Goal: Transaction & Acquisition: Book appointment/travel/reservation

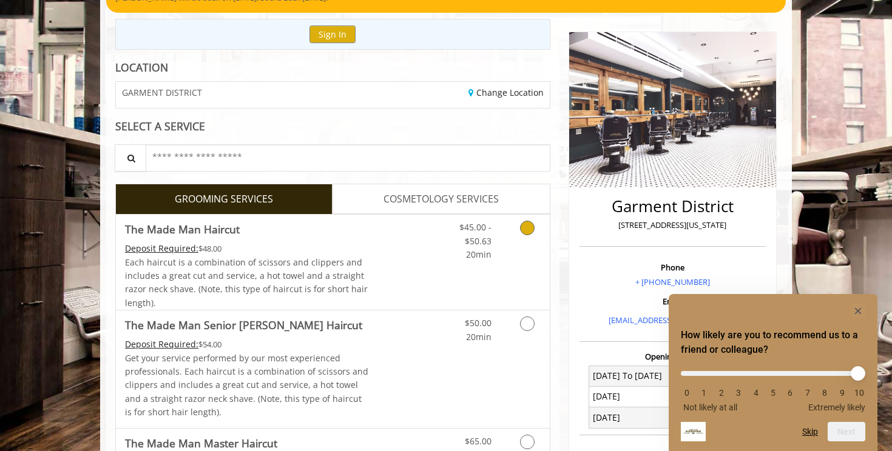
scroll to position [123, 0]
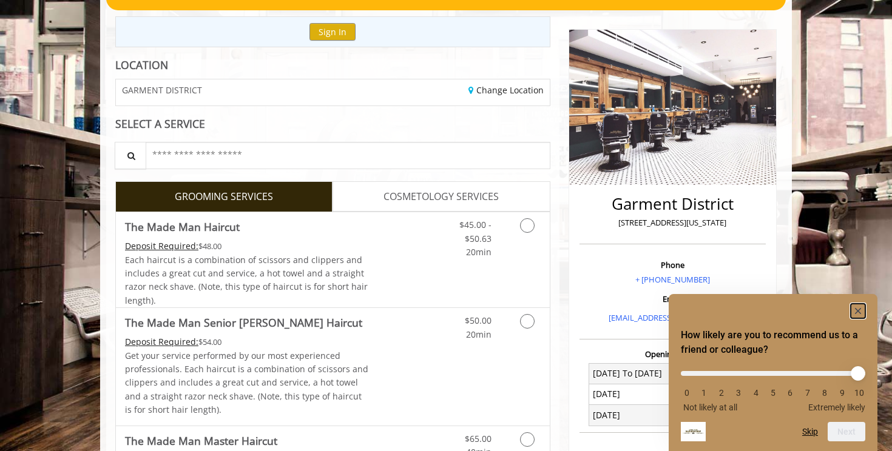
click at [864, 309] on rect "Hide survey" at bounding box center [857, 311] width 15 height 15
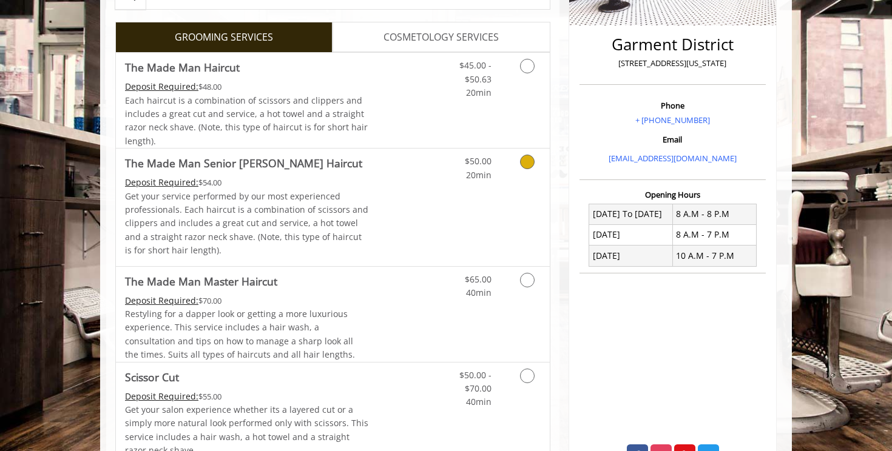
scroll to position [283, 0]
click at [426, 82] on link "Discounted Price" at bounding box center [405, 99] width 72 height 95
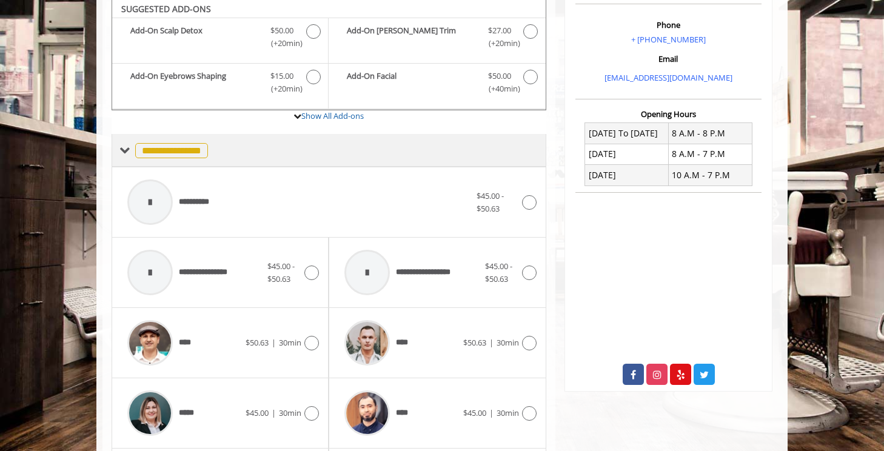
scroll to position [363, 0]
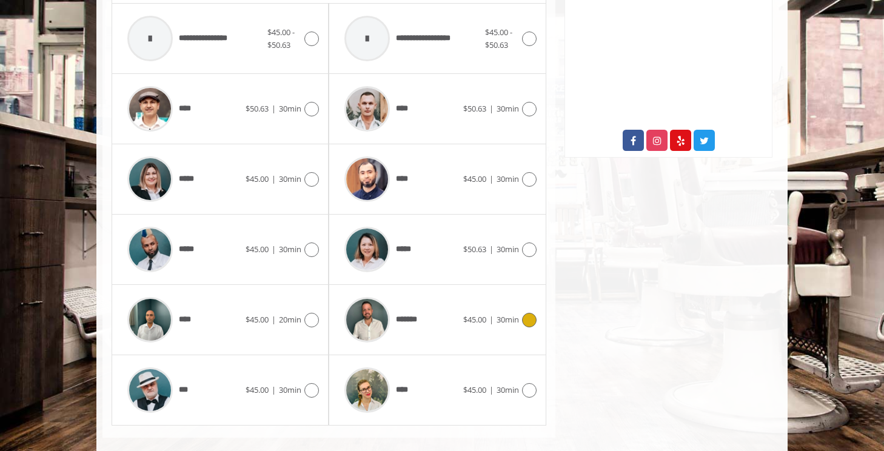
click at [484, 337] on div "******* $45.00 | 30min" at bounding box center [437, 320] width 198 height 58
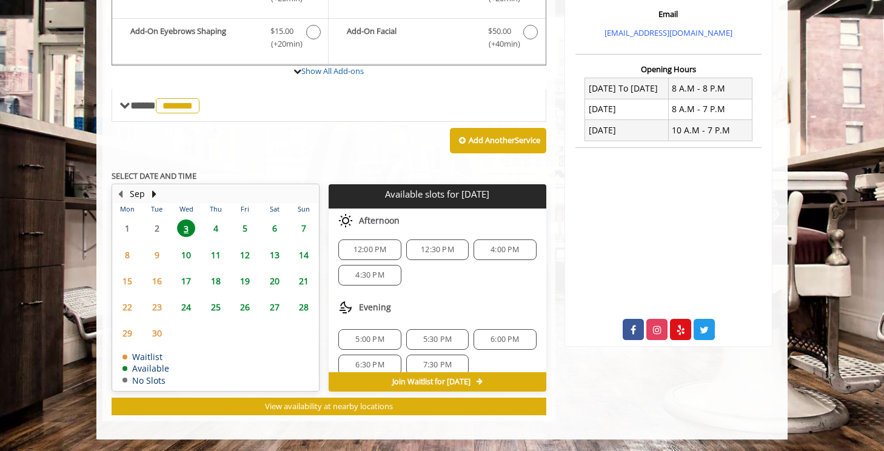
scroll to position [80, 0]
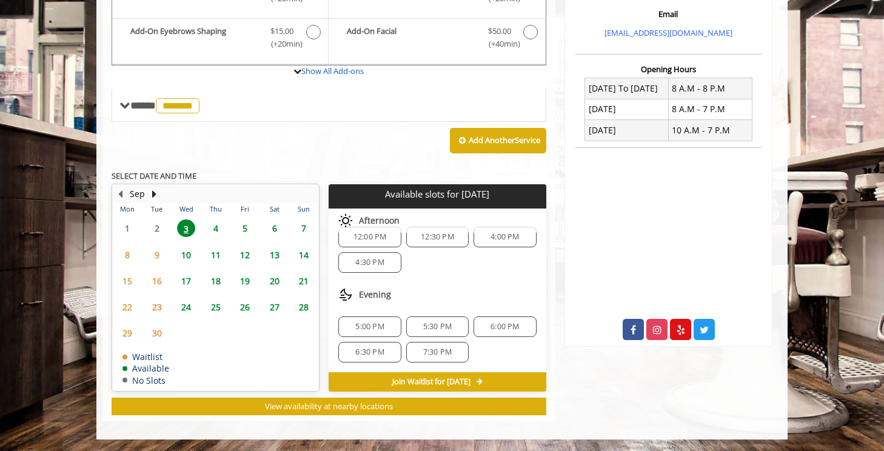
click at [215, 227] on span "4" at bounding box center [216, 229] width 18 height 18
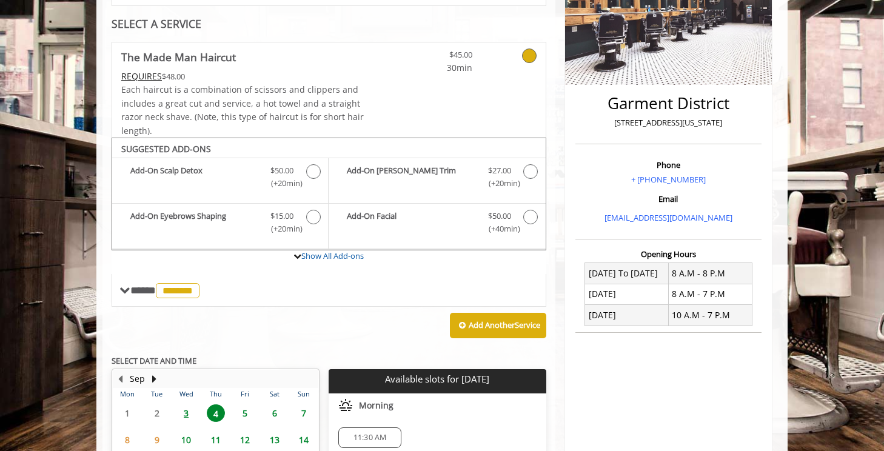
scroll to position [274, 0]
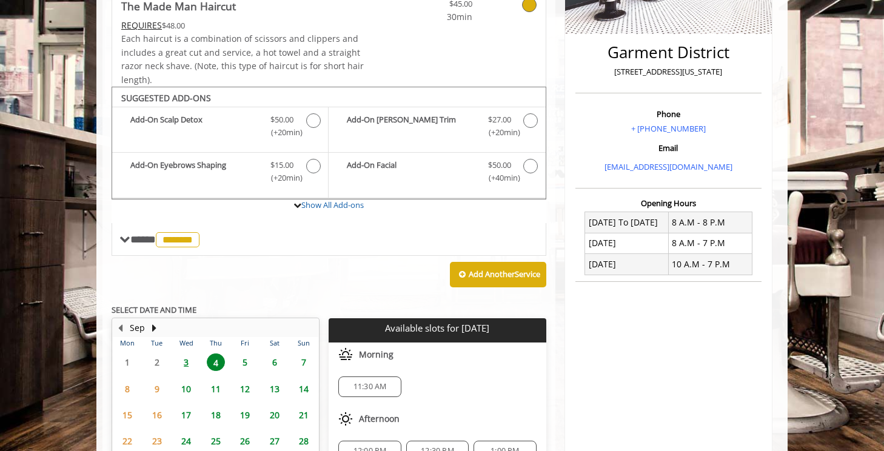
click at [188, 358] on span "3" at bounding box center [186, 363] width 18 height 18
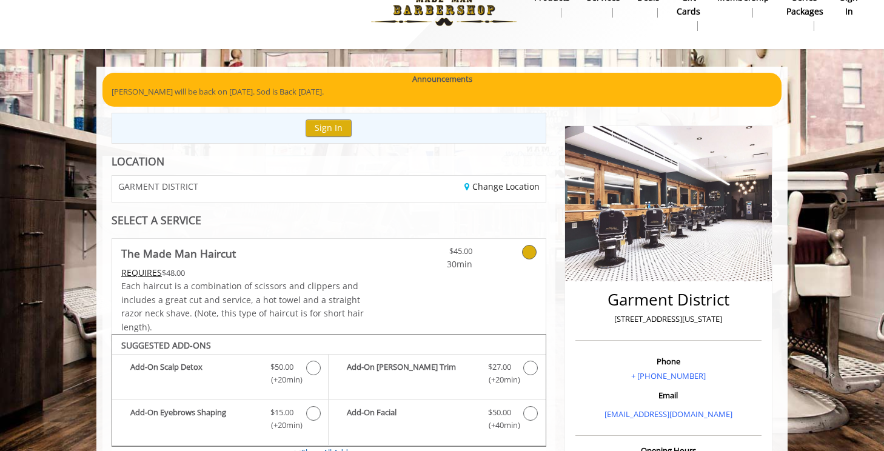
scroll to position [24, 0]
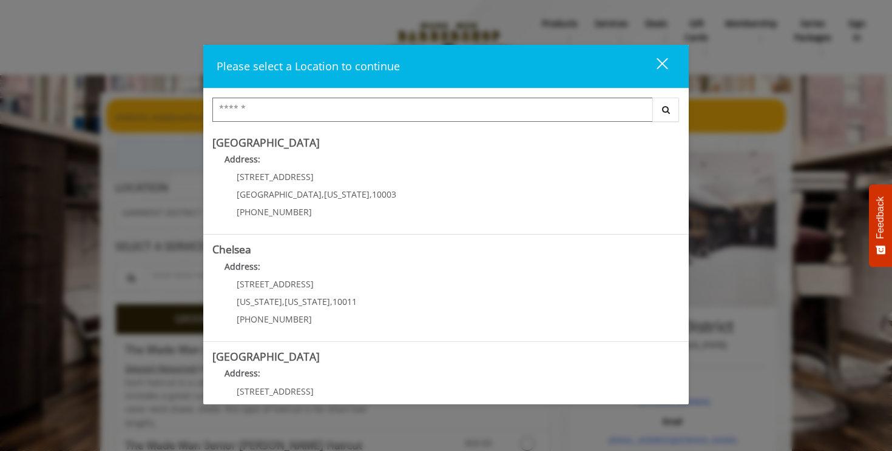
scroll to position [264, 0]
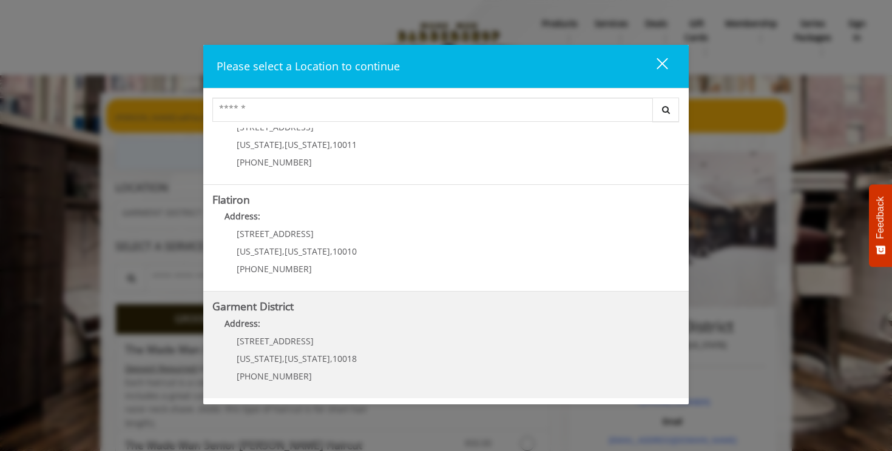
click at [341, 314] on District "Garment District Address: 1400 Broadway New York , New York , 10018 (212) 997-4…" at bounding box center [445, 345] width 467 height 89
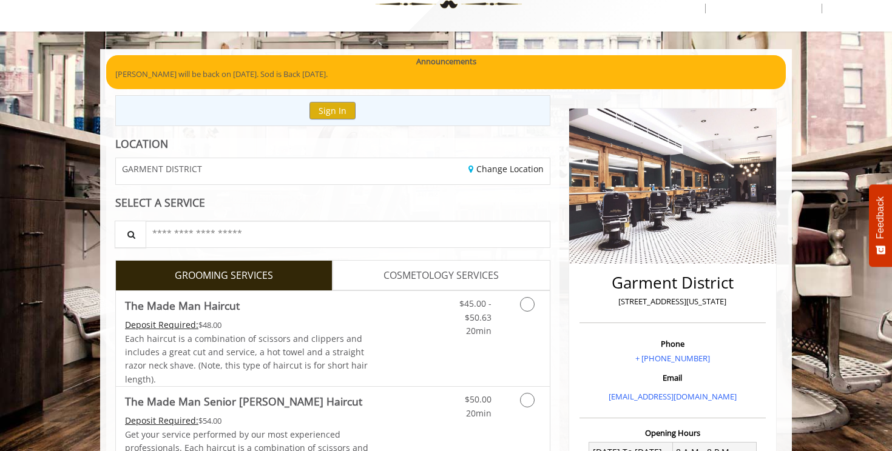
scroll to position [77, 0]
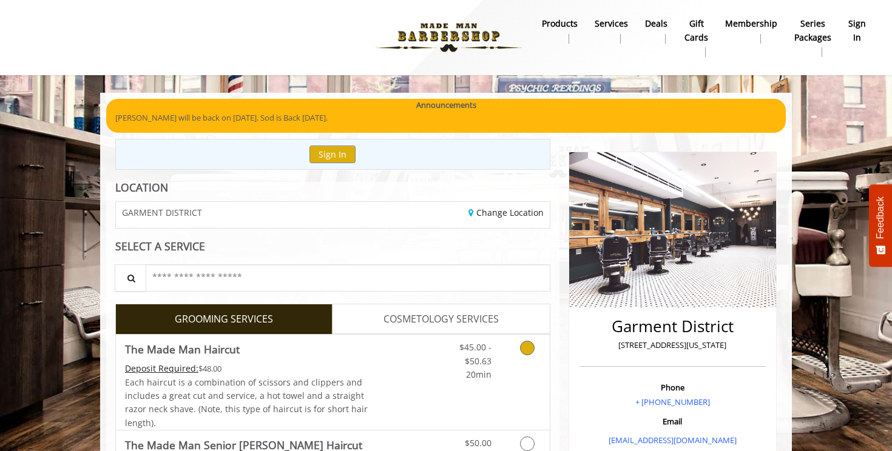
click at [378, 365] on link "Discounted Price" at bounding box center [405, 382] width 72 height 95
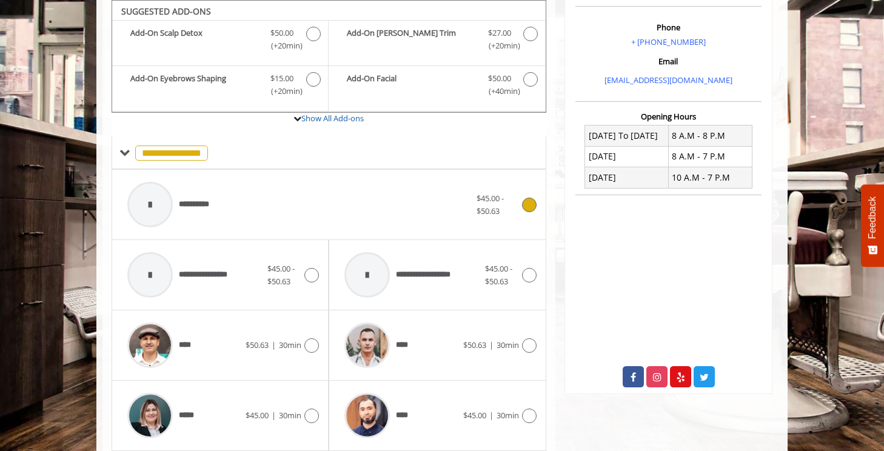
click at [329, 198] on div "**********" at bounding box center [298, 205] width 355 height 58
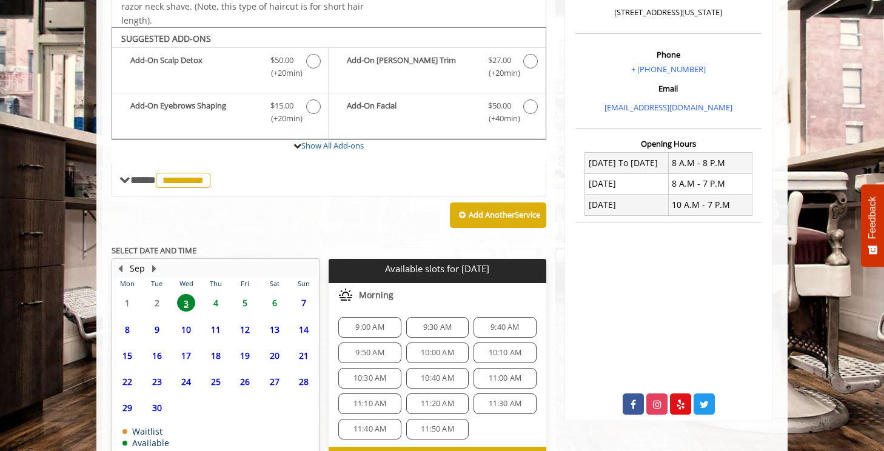
scroll to position [360, 0]
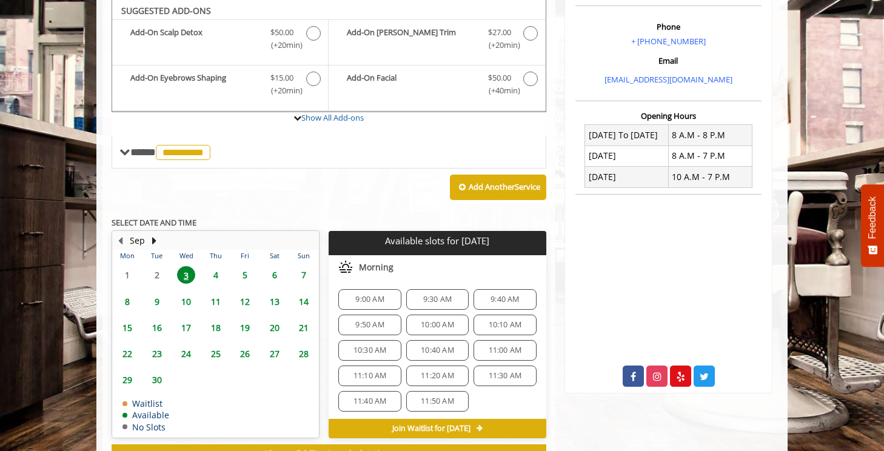
click at [360, 295] on span "9:00 AM" at bounding box center [369, 300] width 29 height 10
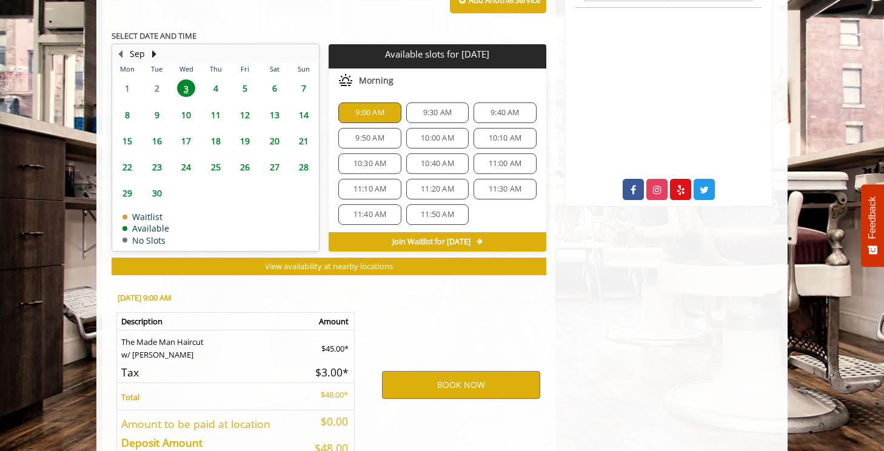
scroll to position [627, 0]
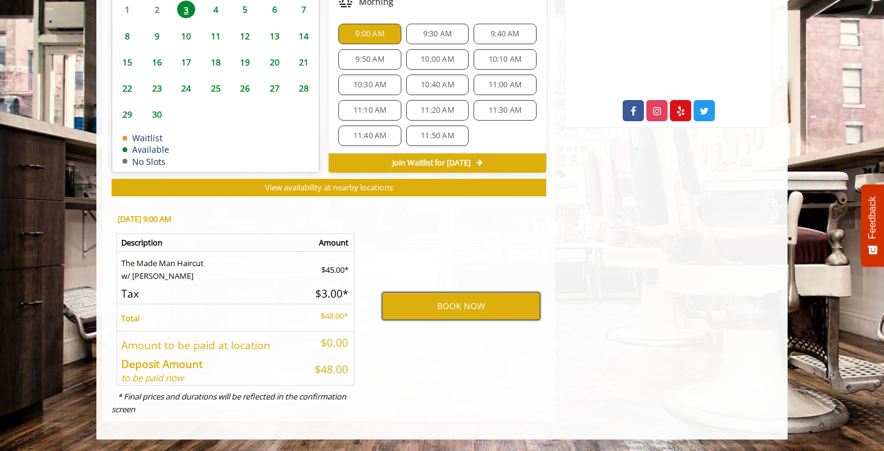
click at [442, 308] on button "BOOK NOW" at bounding box center [461, 306] width 158 height 28
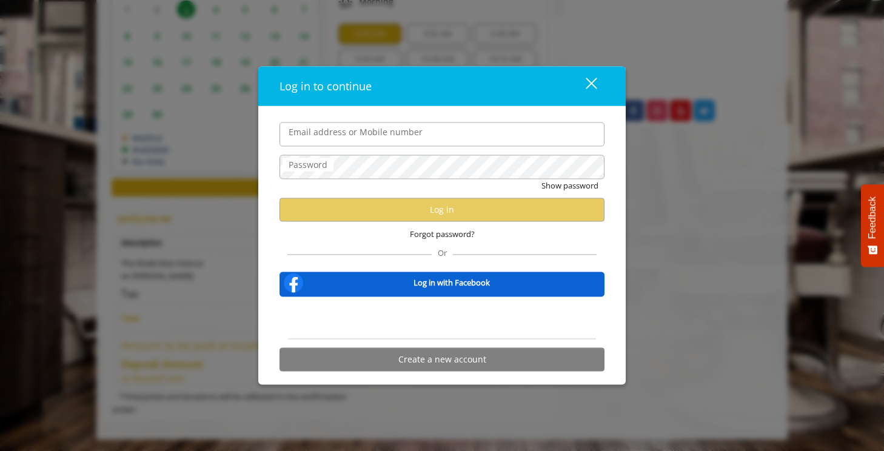
type input "**********"
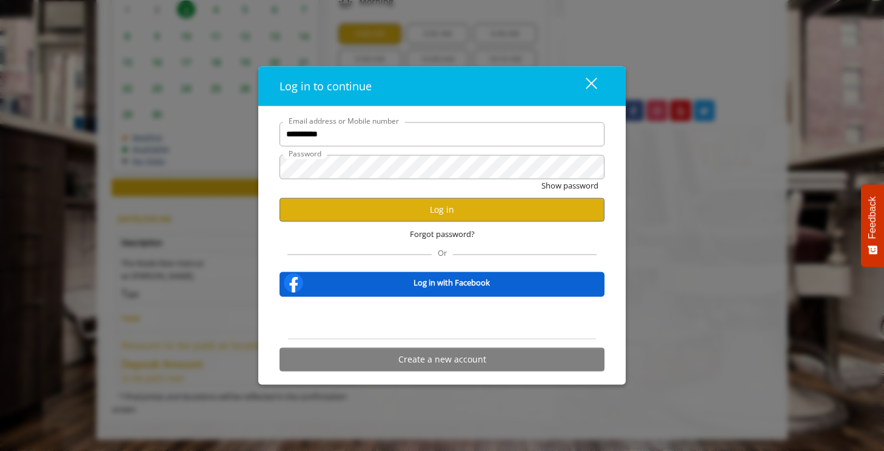
scroll to position [0, 0]
click at [419, 195] on div "Show password" at bounding box center [442, 188] width 325 height 19
click at [416, 204] on button "Log in" at bounding box center [442, 210] width 325 height 24
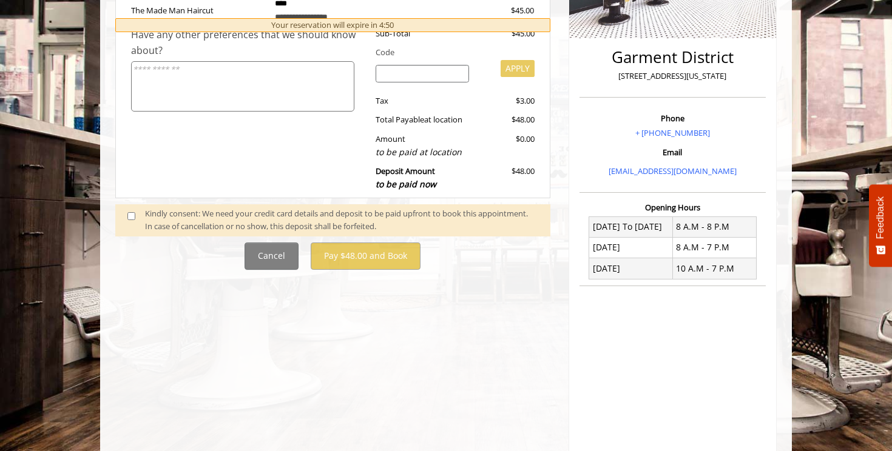
scroll to position [255, 0]
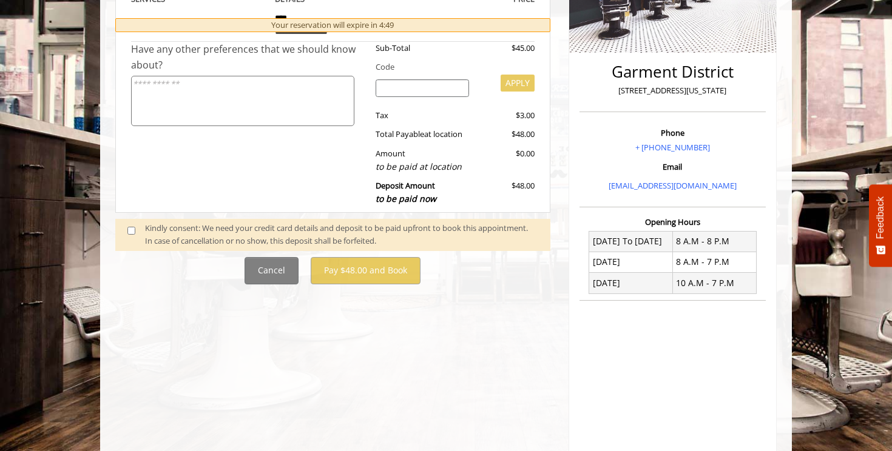
click at [183, 228] on div "Kindly consent: We need your credit card details and deposit to be paid upfront…" at bounding box center [341, 234] width 393 height 25
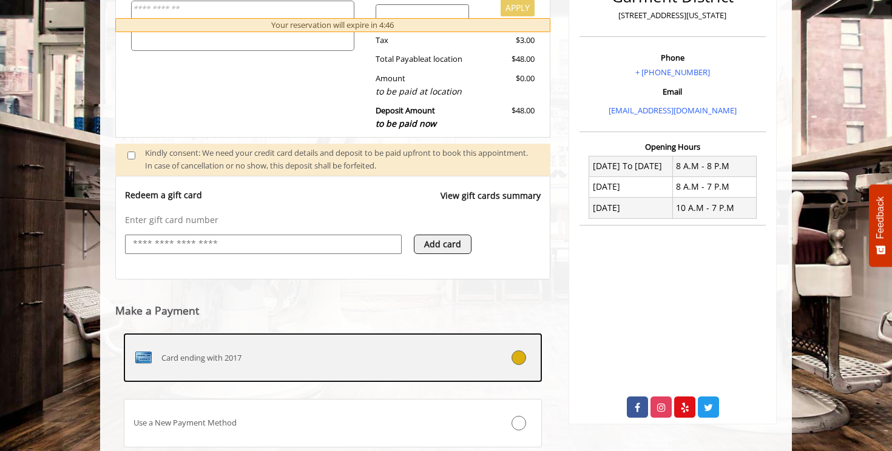
scroll to position [415, 0]
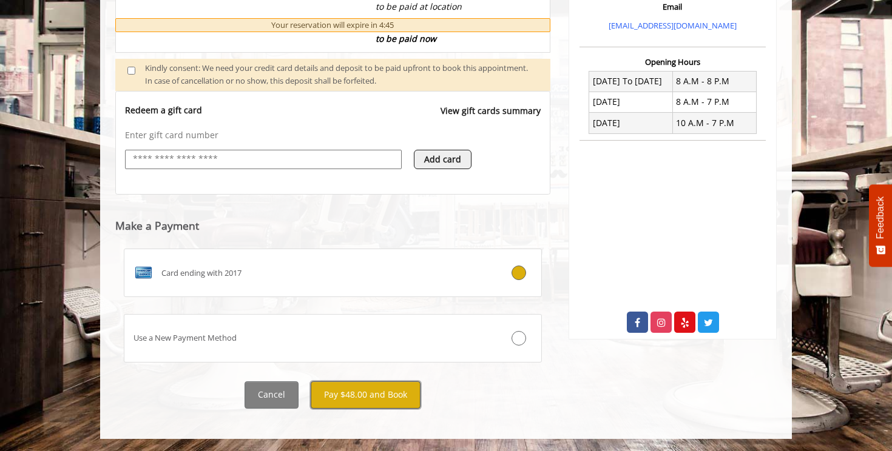
click at [379, 400] on button "Pay $48.00 and Book" at bounding box center [366, 395] width 110 height 27
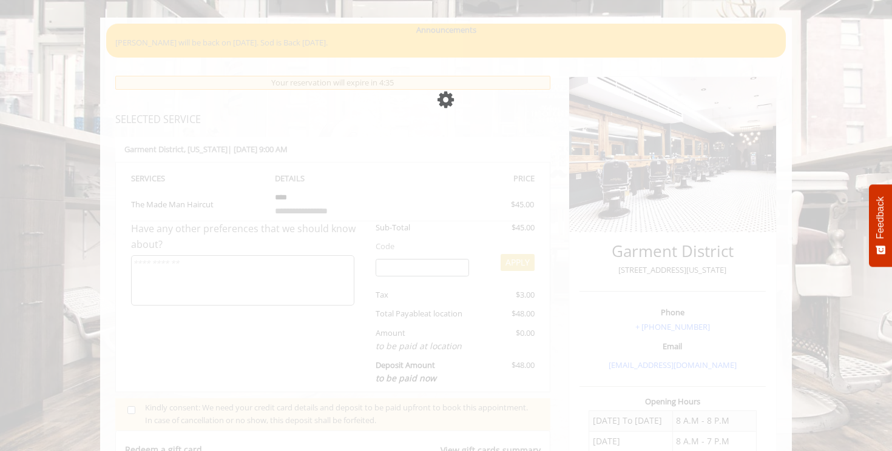
scroll to position [72, 0]
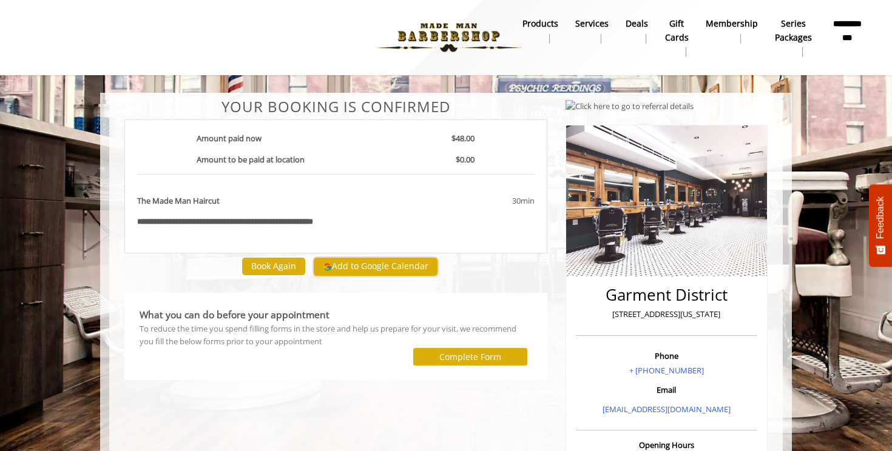
click at [383, 268] on button "Add to Google Calendar" at bounding box center [376, 267] width 124 height 18
